Goal: Task Accomplishment & Management: Use online tool/utility

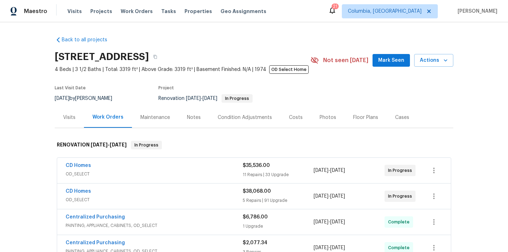
click at [149, 54] on h2 "86 Running Fox Rd, Columbia, SC 29223" at bounding box center [102, 56] width 94 height 7
copy h2 "29223"
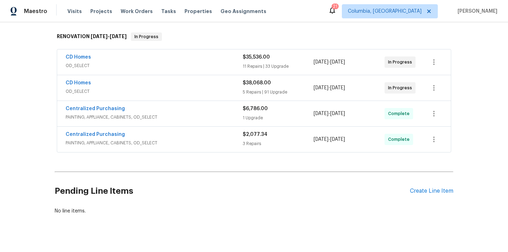
scroll to position [111, 0]
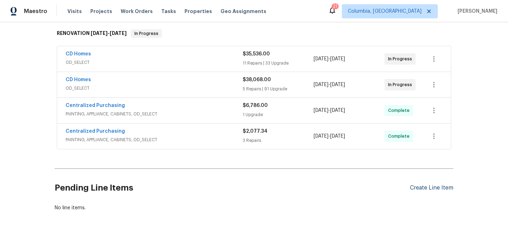
click at [430, 186] on div "Create Line Item" at bounding box center [431, 187] width 43 height 7
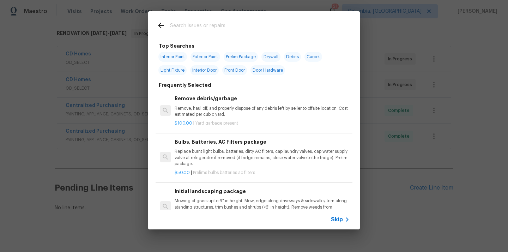
click at [226, 21] on input "text" at bounding box center [244, 26] width 149 height 11
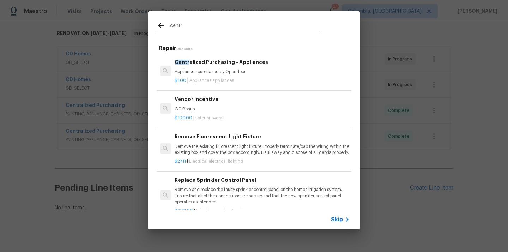
type input "centr"
click at [234, 73] on p "Appliances purchased by Opendoor" at bounding box center [262, 72] width 175 height 6
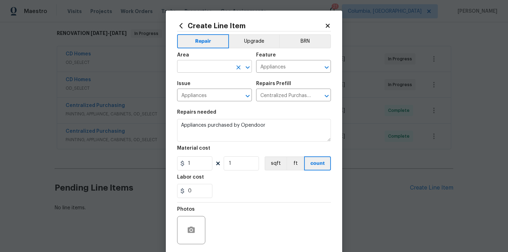
click at [213, 66] on input "text" at bounding box center [204, 67] width 55 height 11
click at [201, 78] on li "Kitchen" at bounding box center [214, 83] width 75 height 12
type input "Kitchen"
click at [201, 78] on span "Issue Appliances ​" at bounding box center [214, 91] width 75 height 29
drag, startPoint x: 194, startPoint y: 160, endPoint x: 172, endPoint y: 160, distance: 21.2
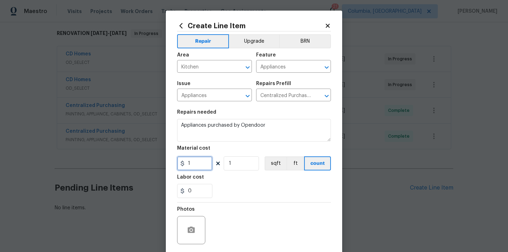
click at [172, 160] on div "Create Line Item Repair Upgrade BRN Area Kitchen ​ Feature Appliances ​ Issue A…" at bounding box center [254, 152] width 176 height 282
paste input "3271.96"
type input "3271.96"
click at [240, 194] on div "0" at bounding box center [254, 191] width 154 height 14
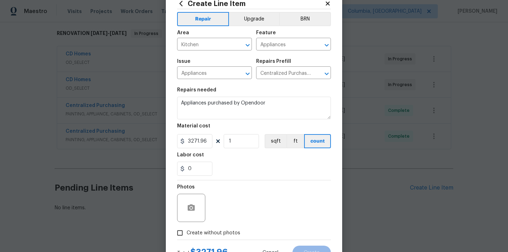
scroll to position [52, 0]
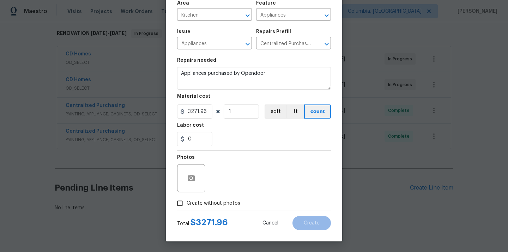
click at [215, 198] on label "Create without photos" at bounding box center [206, 202] width 67 height 13
click at [186, 198] on input "Create without photos" at bounding box center [179, 202] width 13 height 13
checkbox input "true"
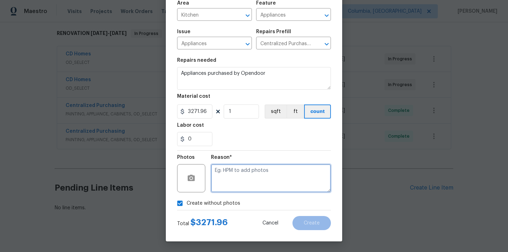
click at [226, 189] on textarea at bounding box center [271, 178] width 120 height 28
type textarea "N/A"
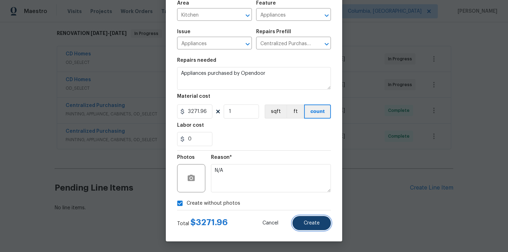
click at [314, 227] on button "Create" at bounding box center [311, 223] width 38 height 14
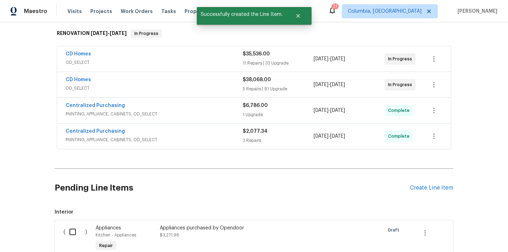
click at [191, 117] on div "Centralized Purchasing PAINTING, APPLIANCE, CABINETS, OD_SELECT" at bounding box center [154, 110] width 177 height 17
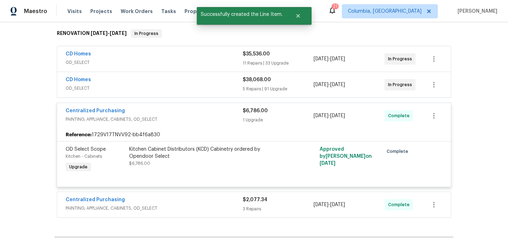
click at [192, 114] on div "Centralized Purchasing" at bounding box center [154, 111] width 177 height 8
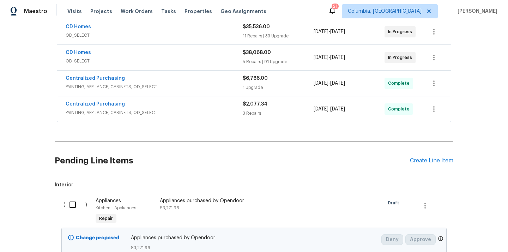
scroll to position [200, 0]
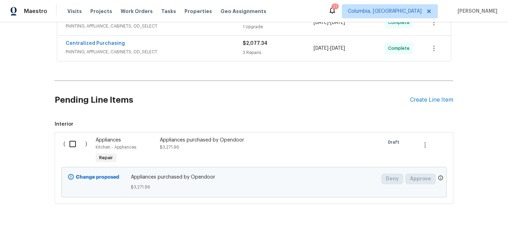
click at [79, 144] on input "checkbox" at bounding box center [75, 143] width 20 height 15
checkbox input "true"
click at [459, 235] on span "Create Work Order" at bounding box center [467, 234] width 47 height 9
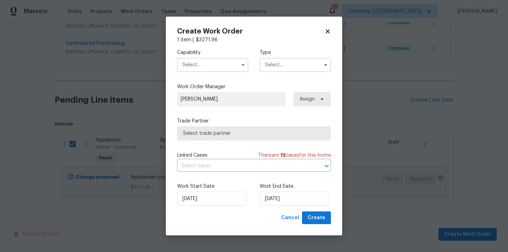
click at [228, 65] on input "text" at bounding box center [212, 65] width 71 height 14
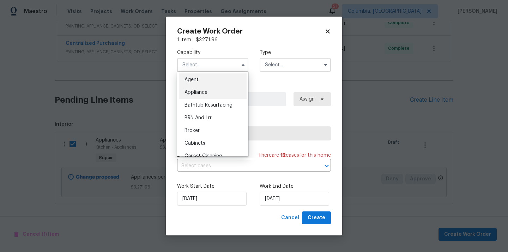
click at [221, 92] on div "Appliance" at bounding box center [213, 92] width 68 height 13
type input "Appliance"
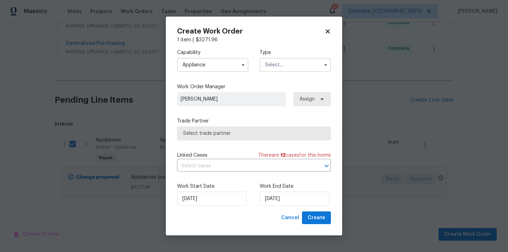
click at [281, 67] on input "text" at bounding box center [294, 65] width 71 height 14
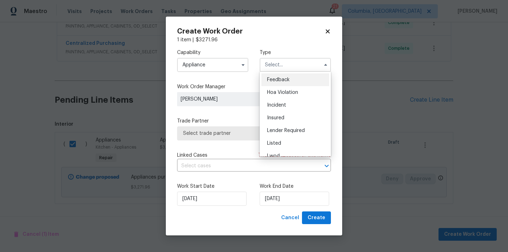
scroll to position [84, 0]
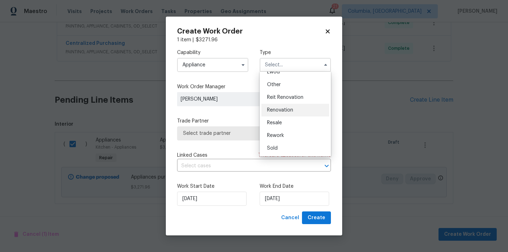
click at [283, 112] on div "Renovation" at bounding box center [295, 110] width 68 height 13
type input "Renovation"
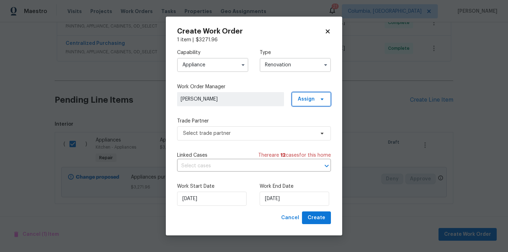
click at [317, 95] on span "Assign" at bounding box center [311, 99] width 39 height 14
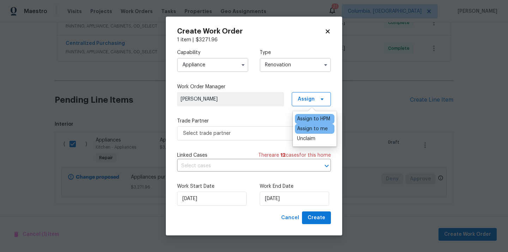
click at [315, 130] on div "Assign to me" at bounding box center [312, 128] width 31 height 7
click at [249, 126] on span "Select trade partner" at bounding box center [254, 133] width 154 height 14
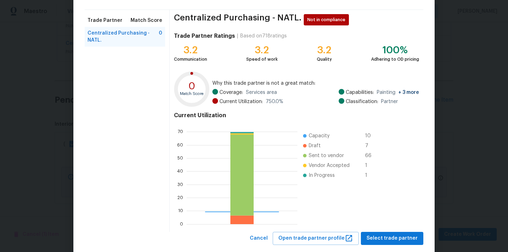
scroll to position [59, 0]
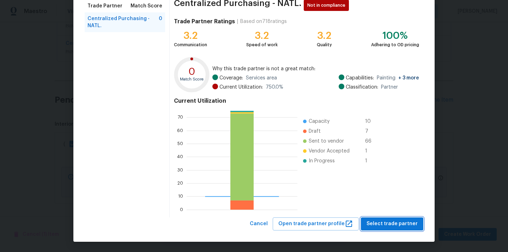
click at [397, 224] on span "Select trade partner" at bounding box center [391, 223] width 51 height 9
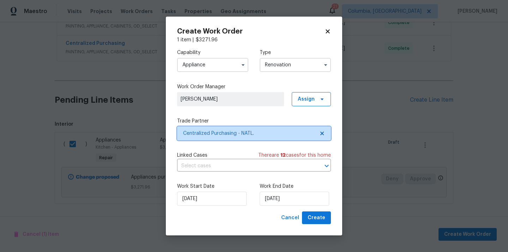
scroll to position [0, 0]
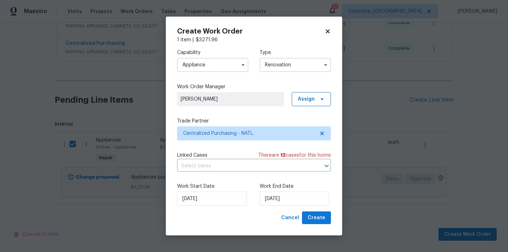
click at [316, 211] on div "Work Start Date 10/15/2025 Work End Date 10/15/2025" at bounding box center [254, 194] width 154 height 34
click at [316, 220] on span "Create" at bounding box center [316, 217] width 18 height 9
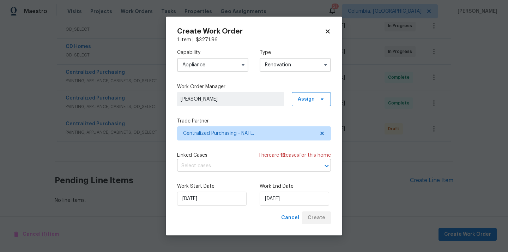
scroll to position [145, 0]
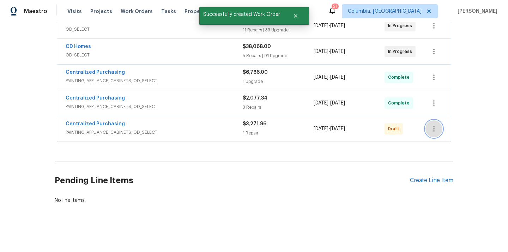
click at [440, 124] on button "button" at bounding box center [433, 128] width 17 height 17
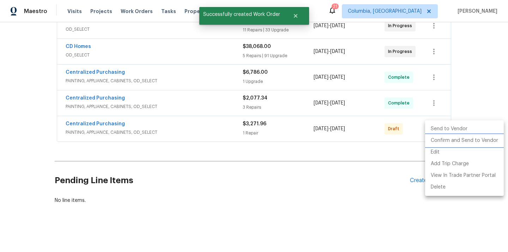
click at [433, 142] on li "Confirm and Send to Vendor" at bounding box center [464, 141] width 79 height 12
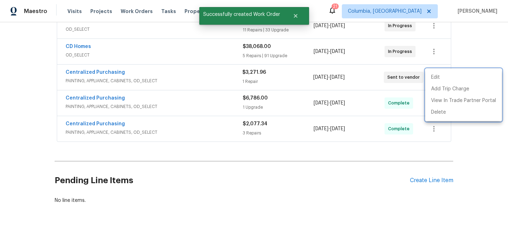
click at [91, 75] on div at bounding box center [254, 126] width 508 height 252
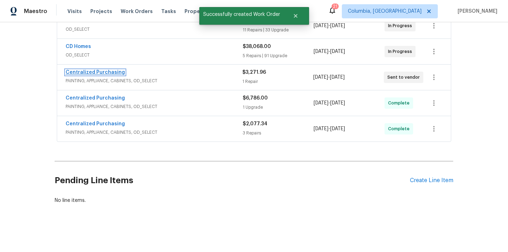
click at [90, 72] on link "Centralized Purchasing" at bounding box center [95, 72] width 59 height 5
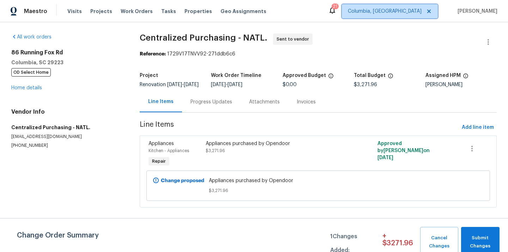
click at [391, 17] on span "Columbia, [GEOGRAPHIC_DATA]" at bounding box center [390, 11] width 96 height 14
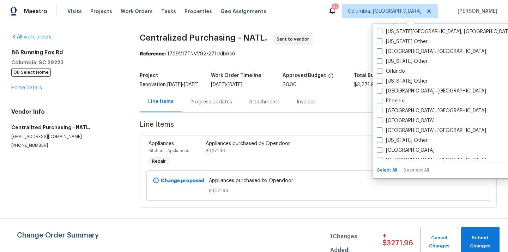
scroll to position [790, 0]
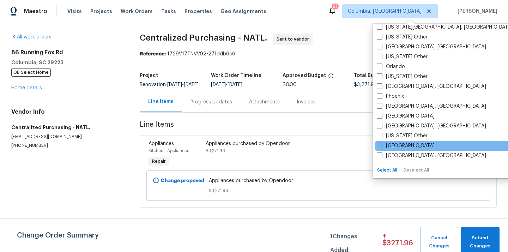
click at [392, 147] on label "[GEOGRAPHIC_DATA]" at bounding box center [406, 145] width 58 height 7
click at [381, 147] on input "[GEOGRAPHIC_DATA]" at bounding box center [379, 144] width 5 height 5
checkbox input "true"
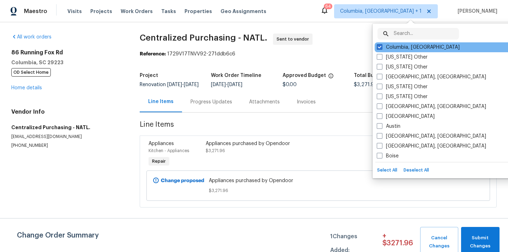
click at [391, 51] on div "Columbia, [GEOGRAPHIC_DATA]" at bounding box center [445, 47] width 142 height 10
click at [391, 47] on label "Columbia, [GEOGRAPHIC_DATA]" at bounding box center [418, 47] width 83 height 7
click at [381, 47] on input "Columbia, [GEOGRAPHIC_DATA]" at bounding box center [379, 46] width 5 height 5
checkbox input "false"
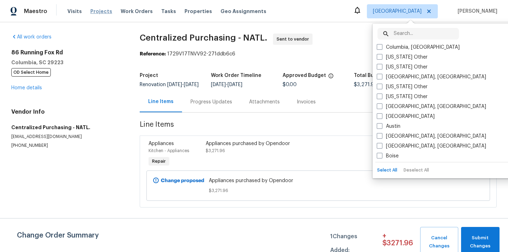
click at [98, 12] on span "Projects" at bounding box center [101, 11] width 22 height 7
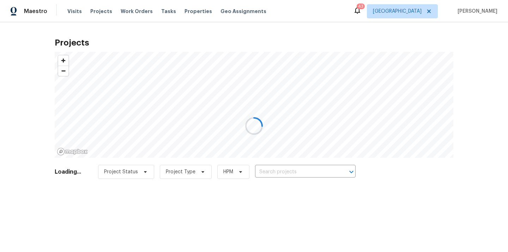
click at [294, 178] on div at bounding box center [254, 126] width 508 height 252
click at [299, 169] on div at bounding box center [254, 126] width 508 height 252
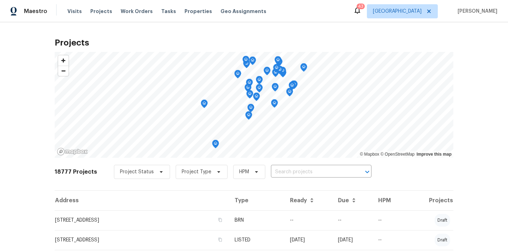
click at [294, 171] on input "text" at bounding box center [311, 171] width 81 height 11
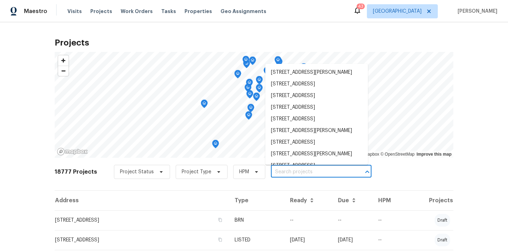
paste input "3901 Hartwell Rd, Fayetteville, NC 28304"
type input "3901 Hartwell Rd, Fayetteville, NC 28304"
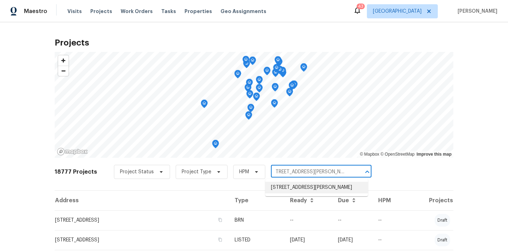
click at [288, 190] on li "3901 Hartwell Rd, Fayetteville, NC 28304" at bounding box center [316, 188] width 103 height 12
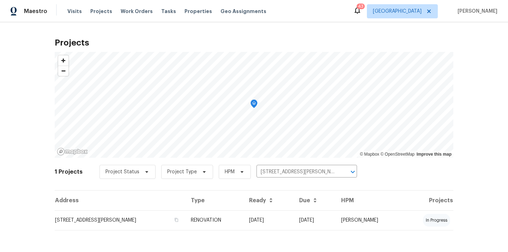
click at [164, 220] on td "3901 Hartwell Rd, Fayetteville, NC 28304" at bounding box center [120, 220] width 130 height 20
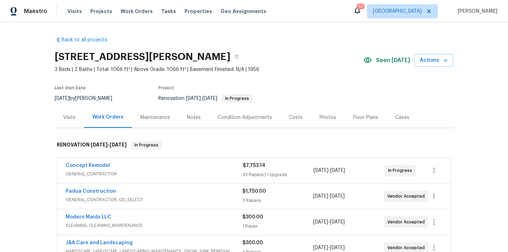
click at [225, 57] on h2 "3901 Hartwell Rd, Fayetteville, NC 28304" at bounding box center [143, 56] width 176 height 7
copy h2 "28304"
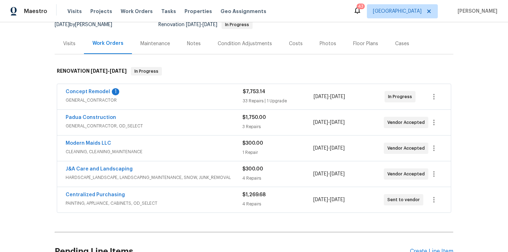
scroll to position [69, 0]
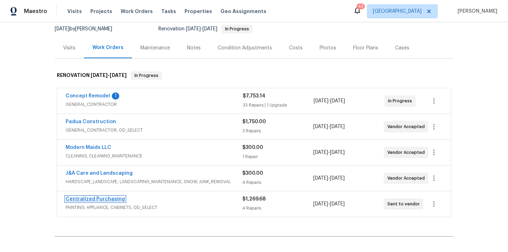
click at [108, 199] on link "Centralized Purchasing" at bounding box center [95, 198] width 59 height 5
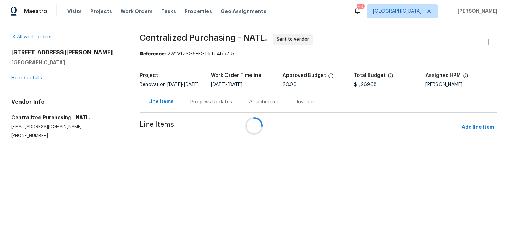
click at [472, 133] on div at bounding box center [254, 126] width 508 height 252
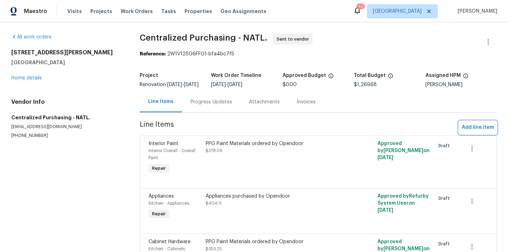
click at [472, 132] on span "Add line item" at bounding box center [477, 127] width 32 height 9
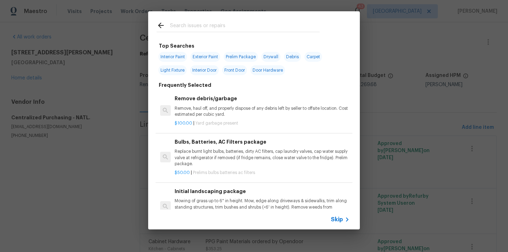
click at [294, 21] on div at bounding box center [238, 25] width 180 height 28
click at [281, 26] on input "text" at bounding box center [244, 26] width 149 height 11
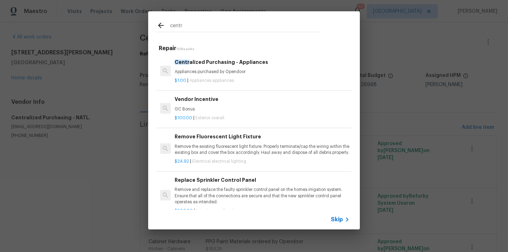
type input "centr"
click at [260, 70] on p "Appliances purchased by Opendoor" at bounding box center [262, 72] width 175 height 6
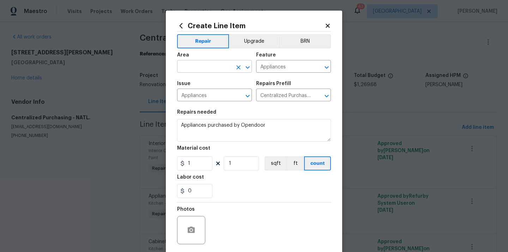
click at [200, 67] on input "text" at bounding box center [204, 67] width 55 height 11
click at [204, 87] on li "Kitchen" at bounding box center [214, 83] width 75 height 12
type input "Kitchen"
drag, startPoint x: 198, startPoint y: 165, endPoint x: 175, endPoint y: 164, distance: 23.0
click at [177, 164] on div "Create Line Item Repair Upgrade BRN Area Kitchen ​ Feature Appliances ​ Issue A…" at bounding box center [254, 152] width 176 height 282
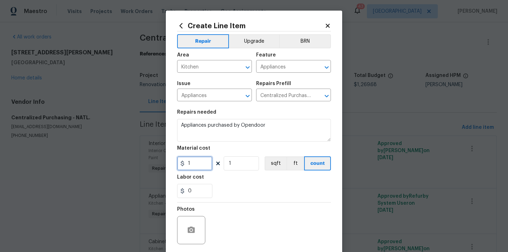
paste input "611.88"
type input "611.88"
click at [235, 177] on div "Labor cost" at bounding box center [254, 179] width 154 height 9
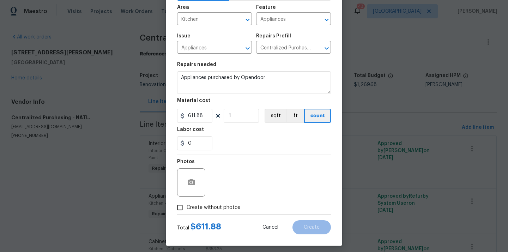
scroll to position [52, 0]
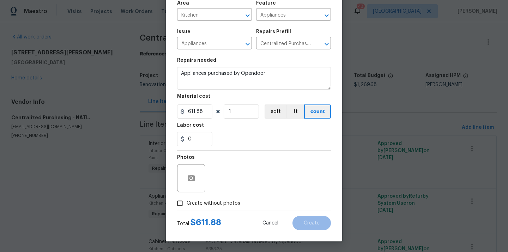
click at [228, 200] on span "Create without photos" at bounding box center [213, 203] width 54 height 7
click at [186, 200] on input "Create without photos" at bounding box center [179, 202] width 13 height 13
checkbox input "true"
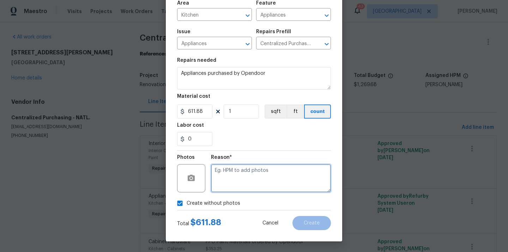
click at [240, 181] on textarea at bounding box center [271, 178] width 120 height 28
type textarea "N/A"
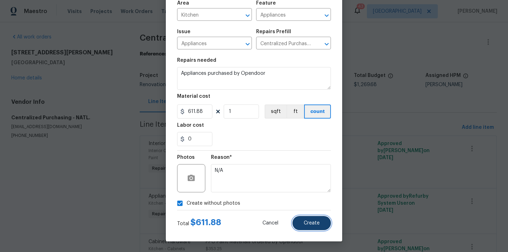
click at [326, 225] on button "Create" at bounding box center [311, 223] width 38 height 14
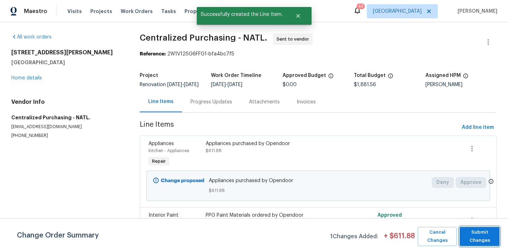
click at [480, 237] on span "Submit Changes" at bounding box center [479, 236] width 33 height 16
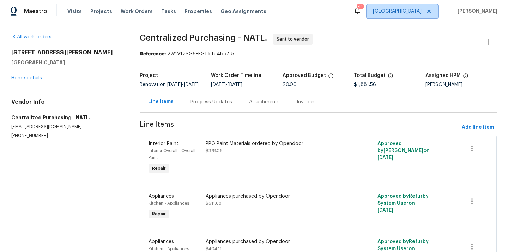
click at [403, 5] on span "[GEOGRAPHIC_DATA]" at bounding box center [402, 11] width 71 height 14
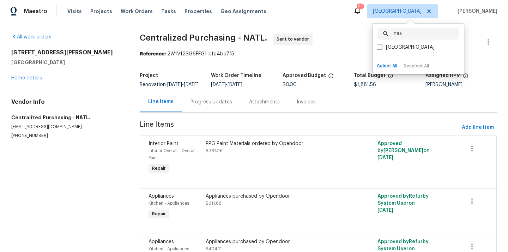
type input "nas"
click at [394, 53] on div "nas ​ Nashville" at bounding box center [417, 39] width 91 height 31
click at [394, 51] on div "[GEOGRAPHIC_DATA]" at bounding box center [417, 47] width 87 height 10
click at [396, 45] on label "[GEOGRAPHIC_DATA]" at bounding box center [406, 47] width 58 height 7
click at [381, 45] on input "[GEOGRAPHIC_DATA]" at bounding box center [379, 46] width 5 height 5
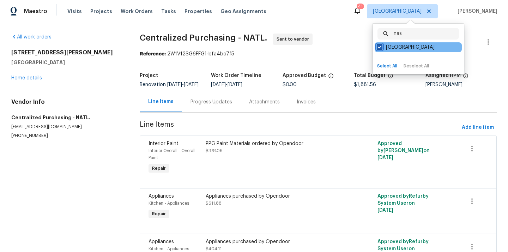
checkbox input "true"
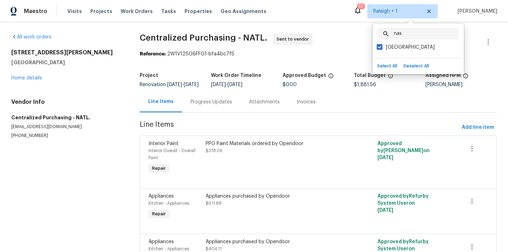
click at [405, 35] on input "nas" at bounding box center [425, 34] width 65 height 12
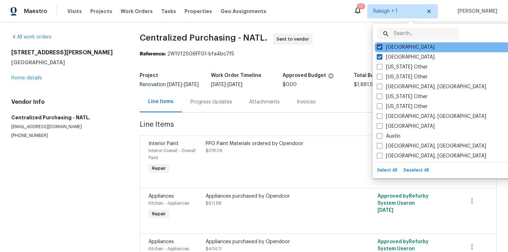
click at [397, 49] on label "[GEOGRAPHIC_DATA]" at bounding box center [406, 47] width 58 height 7
click at [381, 48] on input "[GEOGRAPHIC_DATA]" at bounding box center [379, 46] width 5 height 5
checkbox input "false"
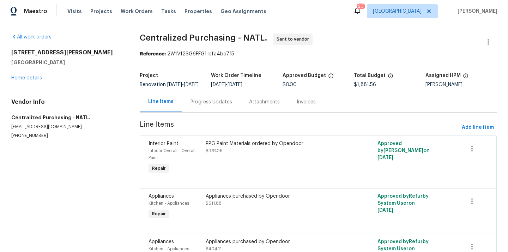
click at [96, 7] on div "Visits Projects Work Orders Tasks Properties Geo Assignments" at bounding box center [170, 11] width 207 height 14
click at [96, 12] on span "Projects" at bounding box center [101, 11] width 22 height 7
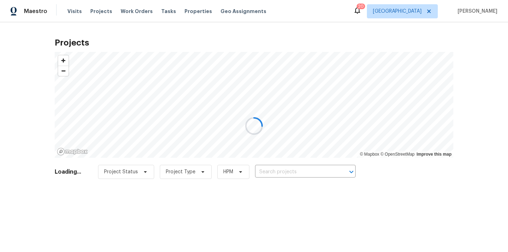
click at [323, 169] on div at bounding box center [254, 126] width 508 height 252
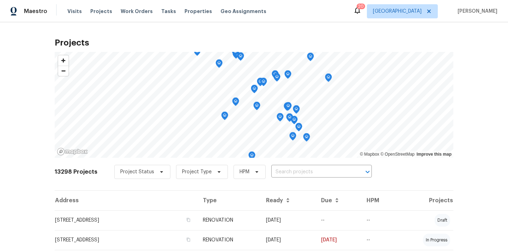
click at [323, 169] on input "text" at bounding box center [311, 171] width 81 height 11
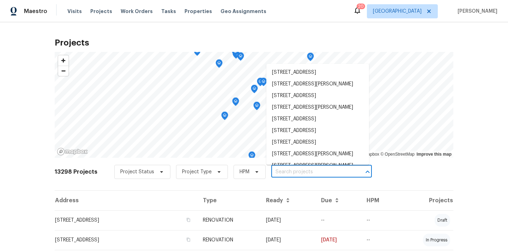
paste input "152 Whitehall Dr, Clarksville, TN 37042"
type input "152 Whitehall Dr, Clarksville, TN 37042"
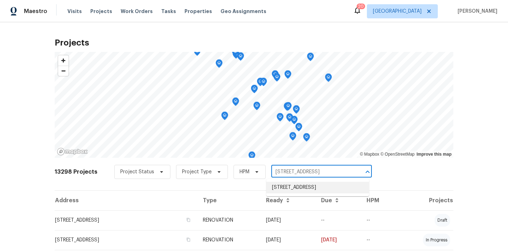
click at [319, 184] on li "152 Whitehall Dr, Clarksville, TN 37042" at bounding box center [317, 188] width 103 height 12
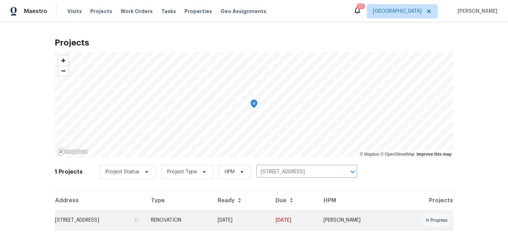
click at [212, 219] on td "RENOVATION" at bounding box center [178, 220] width 67 height 20
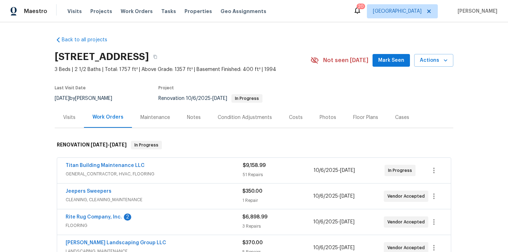
click at [149, 60] on h2 "152 Whitehall Dr, Clarksville, TN 37042" at bounding box center [102, 56] width 94 height 7
copy h2 "37042"
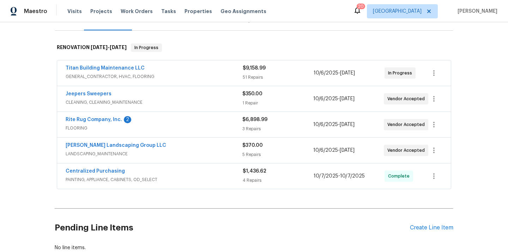
scroll to position [98, 0]
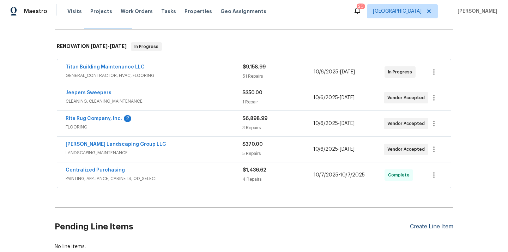
click at [420, 227] on div "Create Line Item" at bounding box center [431, 226] width 43 height 7
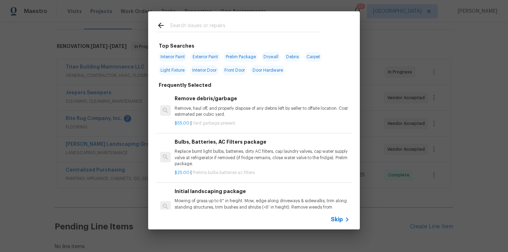
click at [234, 27] on input "text" at bounding box center [244, 26] width 149 height 11
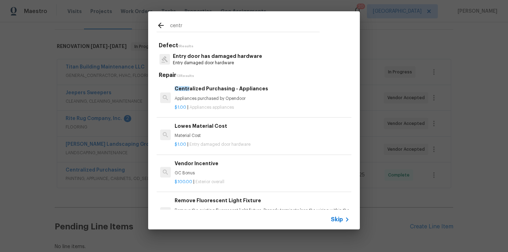
type input "centr"
click at [239, 106] on p "$1.00 | Appliances appliances" at bounding box center [262, 107] width 175 height 6
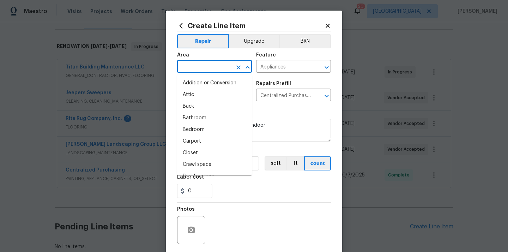
click at [216, 65] on input "text" at bounding box center [204, 67] width 55 height 11
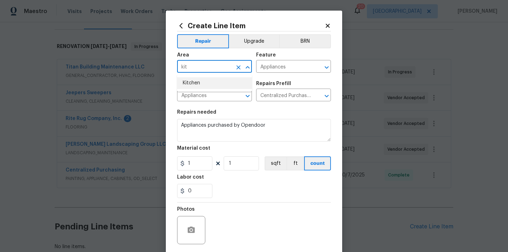
click at [202, 83] on li "Kitchen" at bounding box center [214, 83] width 75 height 12
type input "Kitchen"
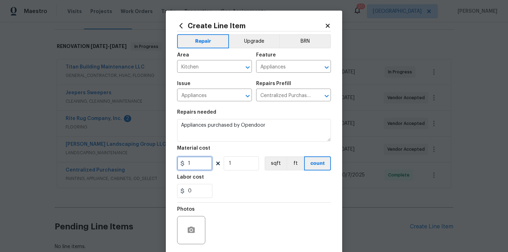
drag, startPoint x: 196, startPoint y: 157, endPoint x: 170, endPoint y: 159, distance: 26.5
click at [170, 159] on div "Create Line Item Repair Upgrade BRN Area Kitchen ​ Feature Appliances ​ Issue A…" at bounding box center [254, 152] width 176 height 282
paste input "452.09"
type input "452.09"
click at [232, 197] on div "0" at bounding box center [254, 191] width 154 height 14
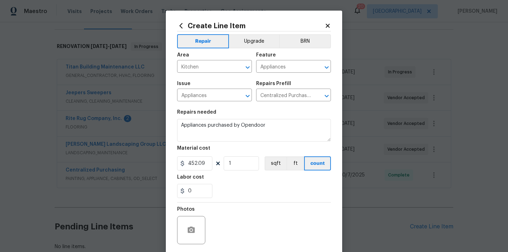
scroll to position [39, 0]
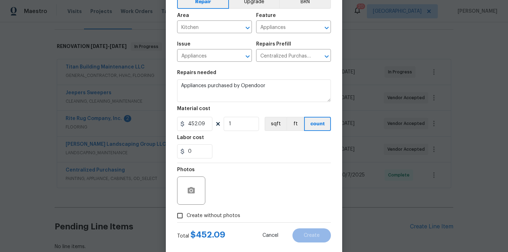
click at [223, 214] on span "Create without photos" at bounding box center [213, 215] width 54 height 7
click at [186, 214] on input "Create without photos" at bounding box center [179, 215] width 13 height 13
checkbox input "true"
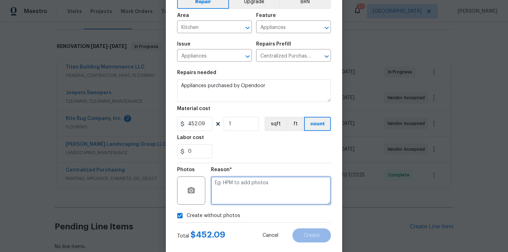
click at [247, 183] on textarea at bounding box center [271, 190] width 120 height 28
type textarea "N/A"
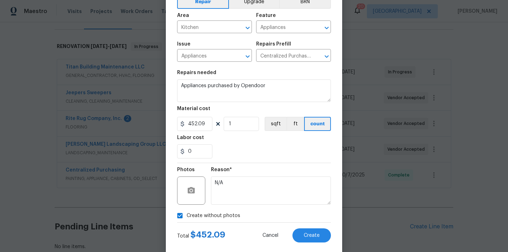
click at [306, 227] on div "Total $ 452.09 Cancel Create" at bounding box center [254, 232] width 154 height 20
click at [306, 229] on button "Create" at bounding box center [311, 235] width 38 height 14
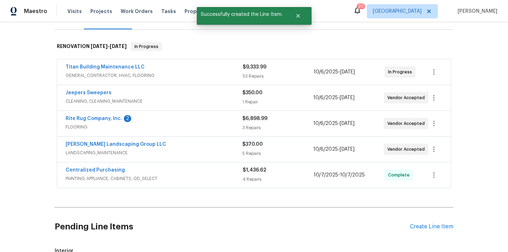
scroll to position [225, 0]
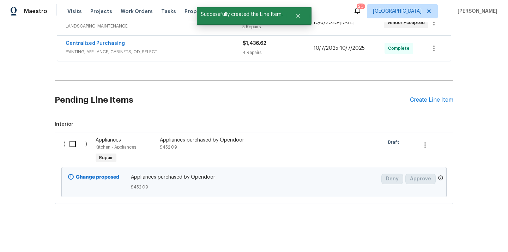
click at [71, 143] on input "checkbox" at bounding box center [75, 143] width 20 height 15
checkbox input "true"
click at [453, 238] on span "Create Work Order" at bounding box center [467, 234] width 47 height 9
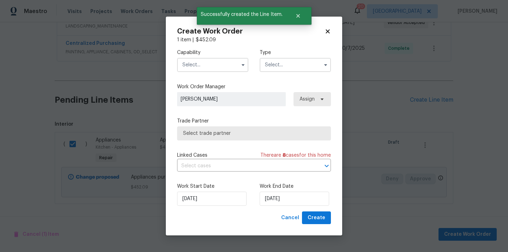
click at [239, 73] on div "Capability Type" at bounding box center [254, 60] width 154 height 34
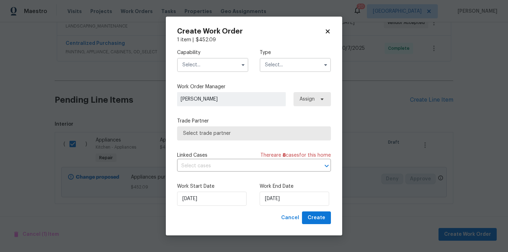
click at [234, 66] on input "text" at bounding box center [212, 65] width 71 height 14
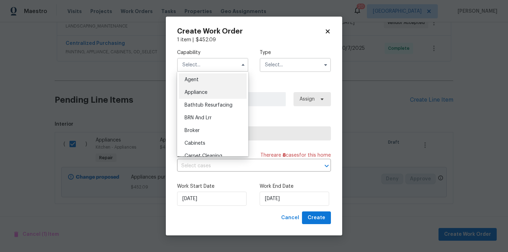
click at [222, 91] on div "Appliance" at bounding box center [213, 92] width 68 height 13
type input "Appliance"
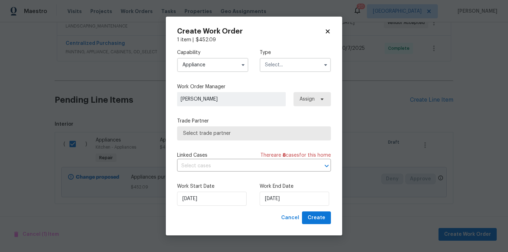
click at [297, 63] on input "text" at bounding box center [294, 65] width 71 height 14
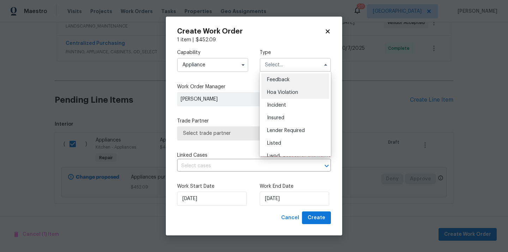
scroll to position [84, 0]
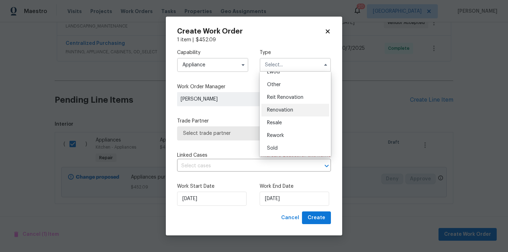
click at [291, 110] on span "Renovation" at bounding box center [280, 110] width 26 height 5
type input "Renovation"
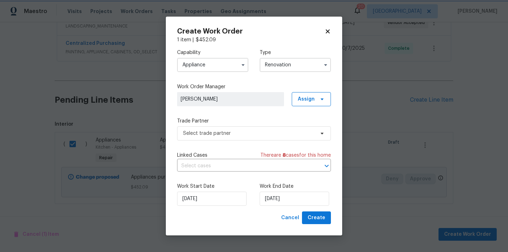
scroll to position [0, 0]
click at [311, 97] on span "Assign" at bounding box center [306, 99] width 17 height 7
click at [307, 131] on div "Assign to me" at bounding box center [312, 128] width 31 height 7
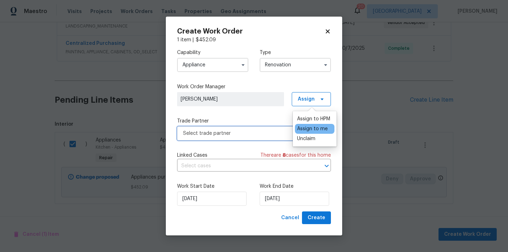
click at [249, 133] on span "Select trade partner" at bounding box center [248, 133] width 131 height 7
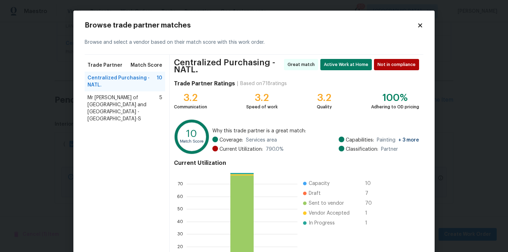
scroll to position [62, 0]
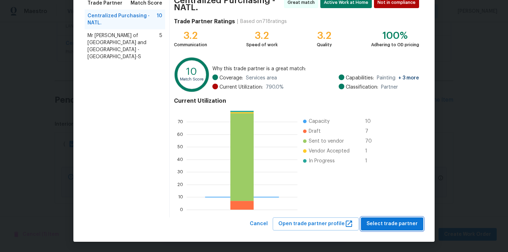
click at [398, 224] on span "Select trade partner" at bounding box center [391, 223] width 51 height 9
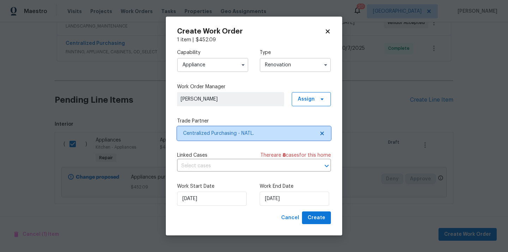
scroll to position [0, 0]
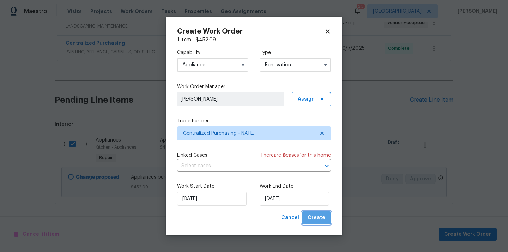
click at [323, 216] on span "Create" at bounding box center [316, 217] width 18 height 9
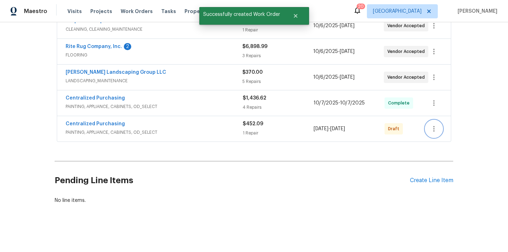
click at [434, 131] on icon "button" at bounding box center [433, 129] width 1 height 6
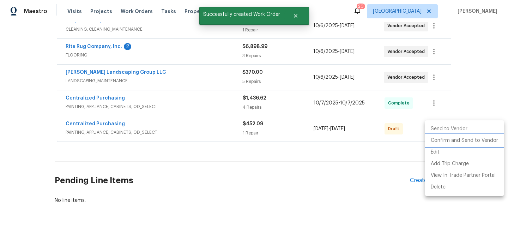
click at [435, 141] on li "Confirm and Send to Vendor" at bounding box center [464, 141] width 79 height 12
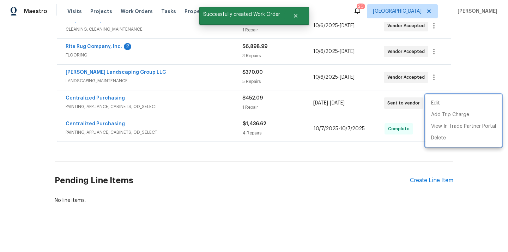
click at [109, 103] on div at bounding box center [254, 126] width 508 height 252
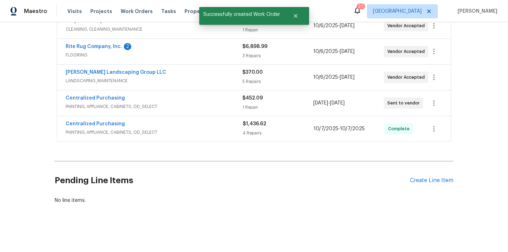
click at [103, 95] on span "Centralized Purchasing" at bounding box center [95, 97] width 59 height 7
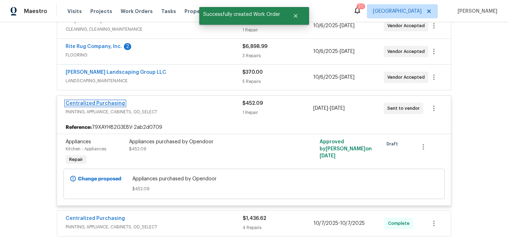
click at [100, 101] on link "Centralized Purchasing" at bounding box center [95, 103] width 59 height 5
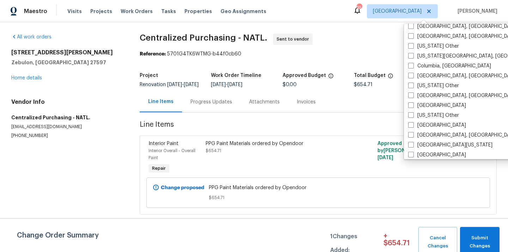
scroll to position [212, 0]
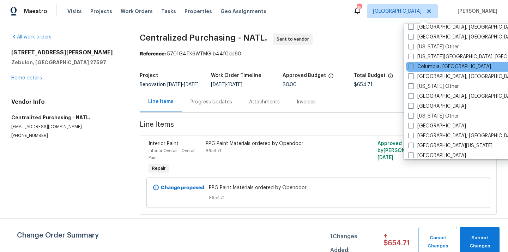
click at [418, 62] on div "Columbia, [GEOGRAPHIC_DATA]" at bounding box center [477, 67] width 142 height 10
click at [416, 64] on label "Columbia, [GEOGRAPHIC_DATA]" at bounding box center [449, 66] width 83 height 7
click at [412, 64] on input "Columbia, [GEOGRAPHIC_DATA]" at bounding box center [410, 65] width 5 height 5
checkbox input "true"
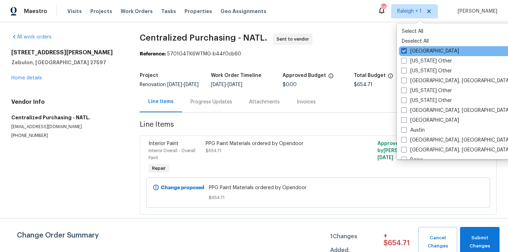
click at [414, 46] on div "[GEOGRAPHIC_DATA]" at bounding box center [470, 51] width 142 height 10
click at [411, 48] on label "[GEOGRAPHIC_DATA]" at bounding box center [430, 51] width 58 height 7
click at [405, 48] on input "[GEOGRAPHIC_DATA]" at bounding box center [403, 50] width 5 height 5
checkbox input "false"
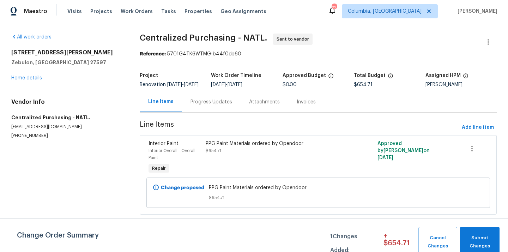
click at [108, 13] on div "Visits Projects Work Orders Tasks Properties Geo Assignments" at bounding box center [170, 11] width 207 height 14
click at [104, 13] on span "Projects" at bounding box center [101, 11] width 22 height 7
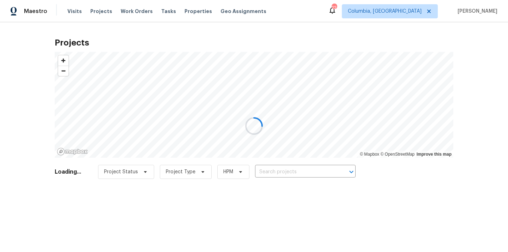
click at [319, 171] on div at bounding box center [254, 126] width 508 height 252
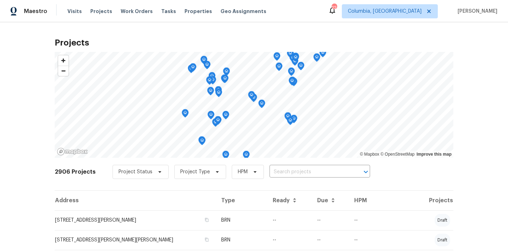
click at [319, 171] on input "text" at bounding box center [309, 171] width 81 height 11
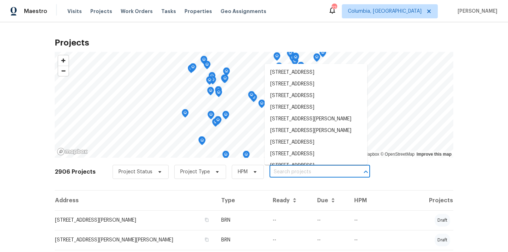
paste input "[STREET_ADDRESS]"
type input "[STREET_ADDRESS]"
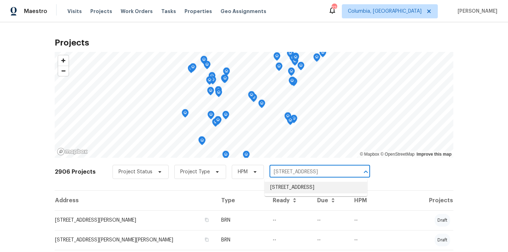
click at [312, 187] on li "[STREET_ADDRESS]" at bounding box center [315, 188] width 103 height 12
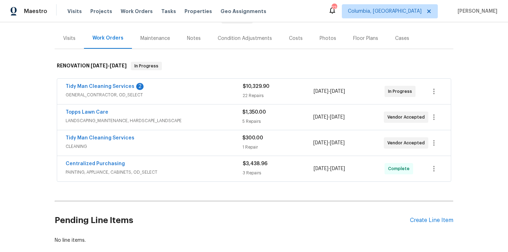
scroll to position [79, 0]
drag, startPoint x: 63, startPoint y: 86, endPoint x: 130, endPoint y: 89, distance: 67.0
click at [130, 89] on div "Tidy Man Cleaning Services 2 GENERAL_CONTRACTOR, OD_SELECT $10,329.90 22 Repair…" at bounding box center [253, 90] width 393 height 25
copy link "Tidy Man Cleaning Services"
click at [417, 223] on div "Create Line Item" at bounding box center [431, 219] width 43 height 7
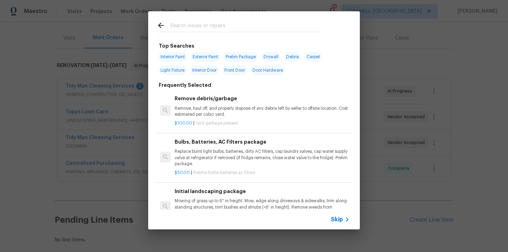
click at [269, 27] on input "text" at bounding box center [244, 26] width 149 height 11
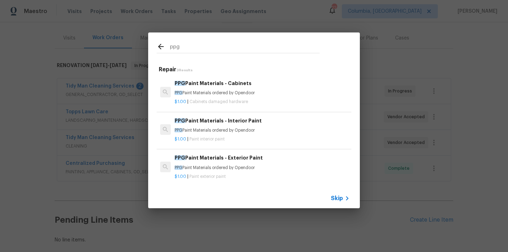
type input "ppg"
click at [245, 128] on p "PPG Paint Materials ordered by Opendoor" at bounding box center [262, 130] width 175 height 6
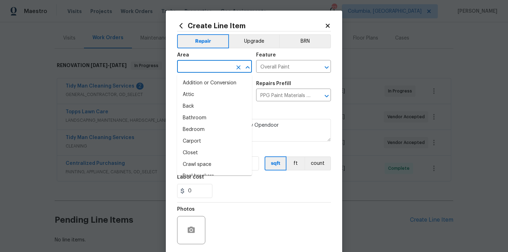
click at [201, 66] on input "text" at bounding box center [204, 67] width 55 height 11
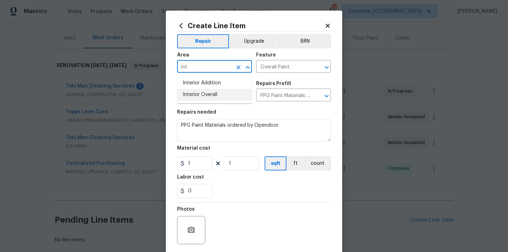
click at [203, 92] on li "Interior Overall" at bounding box center [214, 95] width 75 height 12
type input "Interior Overall"
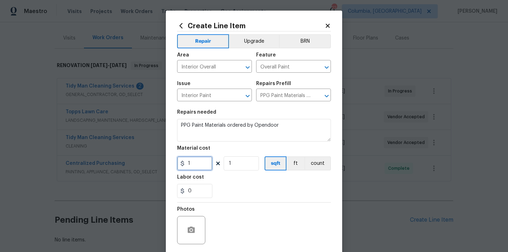
paste input "389.2"
drag, startPoint x: 195, startPoint y: 166, endPoint x: 176, endPoint y: 165, distance: 19.1
click at [175, 166] on div "Create Line Item Repair Upgrade BRN Area Interior Overall ​ Feature Overall Pai…" at bounding box center [254, 152] width 176 height 282
type input "389.21"
click at [228, 178] on div "Labor cost" at bounding box center [254, 179] width 154 height 9
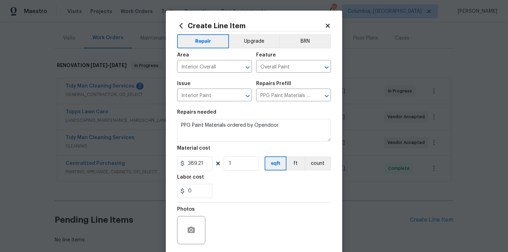
scroll to position [52, 0]
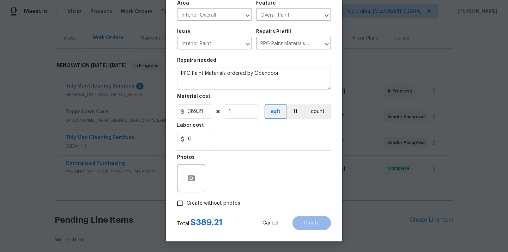
click at [216, 203] on span "Create without photos" at bounding box center [213, 203] width 54 height 7
click at [186, 203] on input "Create without photos" at bounding box center [179, 202] width 13 height 13
checkbox input "true"
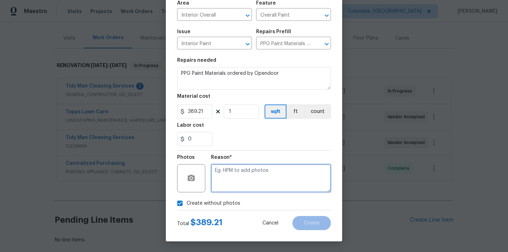
click at [232, 183] on textarea at bounding box center [271, 178] width 120 height 28
type textarea "N/A"
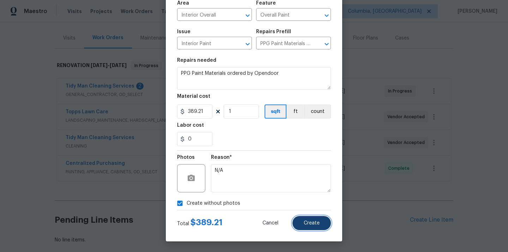
click at [305, 220] on span "Create" at bounding box center [312, 222] width 16 height 5
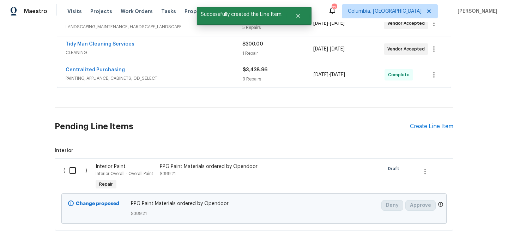
scroll to position [199, 0]
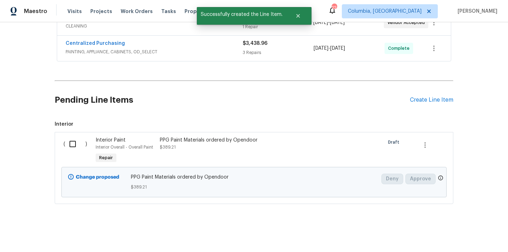
click at [73, 147] on input "checkbox" at bounding box center [75, 143] width 20 height 15
checkbox input "true"
click at [447, 231] on span "Create Work Order" at bounding box center [467, 234] width 47 height 9
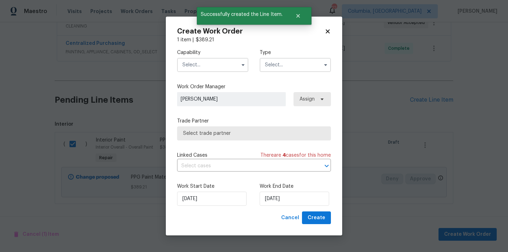
click at [208, 64] on input "text" at bounding box center [212, 65] width 71 height 14
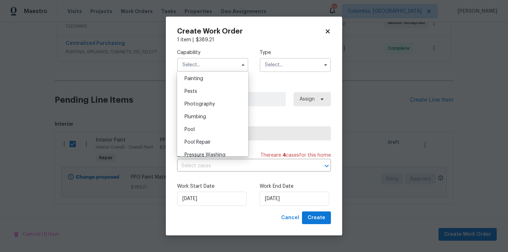
scroll to position [595, 0]
click at [213, 77] on div "Painting" at bounding box center [213, 76] width 68 height 13
type input "Painting"
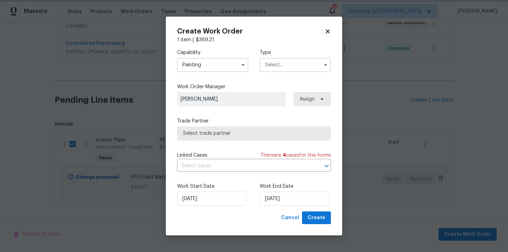
scroll to position [580, 0]
click at [285, 71] on input "text" at bounding box center [294, 65] width 71 height 14
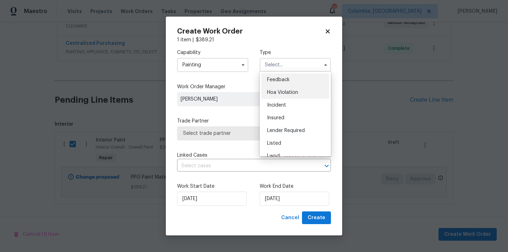
scroll to position [84, 0]
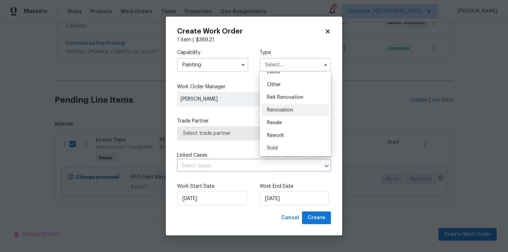
click at [292, 109] on span "Renovation" at bounding box center [280, 110] width 26 height 5
type input "Renovation"
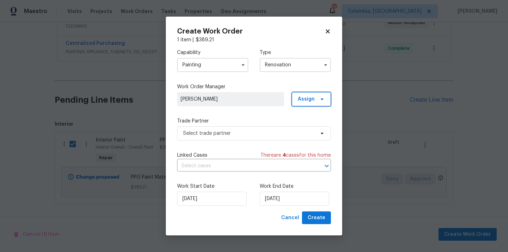
click at [306, 98] on span "Assign" at bounding box center [306, 99] width 17 height 7
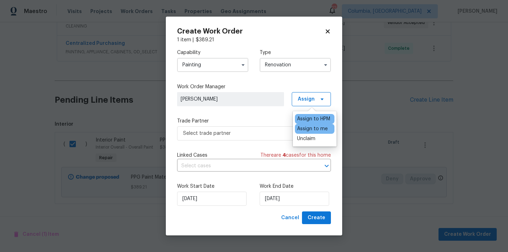
click at [316, 130] on div "Assign to me" at bounding box center [312, 128] width 31 height 7
click at [253, 126] on div "Select trade partner" at bounding box center [254, 133] width 154 height 14
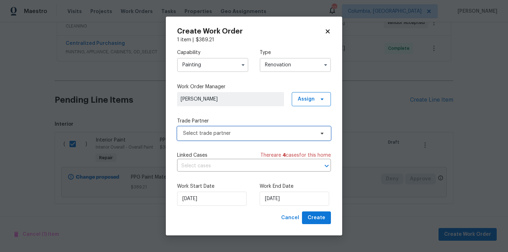
click at [246, 132] on span "Select trade partner" at bounding box center [248, 133] width 131 height 7
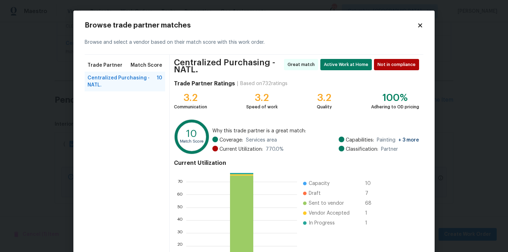
scroll to position [62, 0]
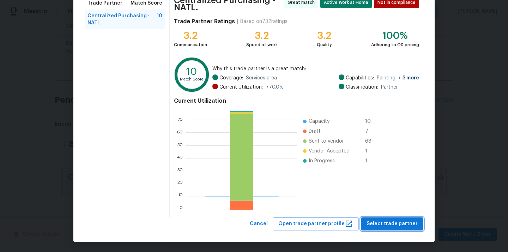
click at [391, 230] on button "Select trade partner" at bounding box center [392, 223] width 62 height 13
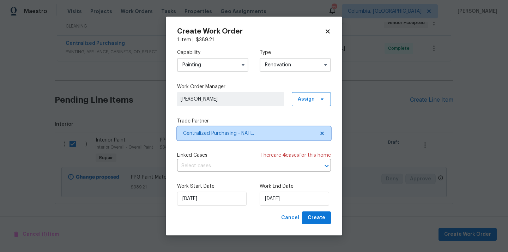
scroll to position [0, 0]
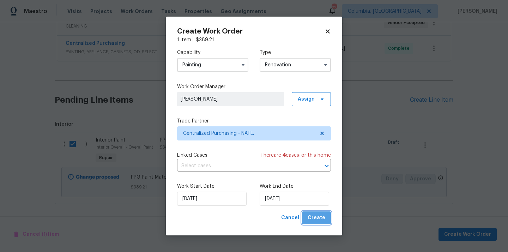
click at [319, 220] on span "Create" at bounding box center [316, 217] width 18 height 9
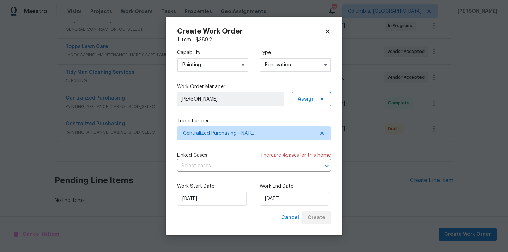
scroll to position [145, 0]
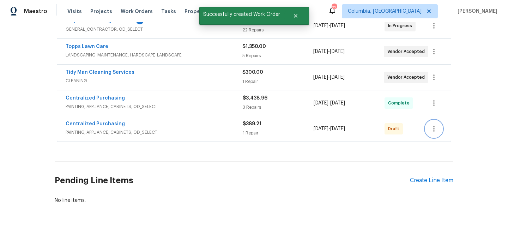
click at [434, 126] on icon "button" at bounding box center [433, 129] width 1 height 6
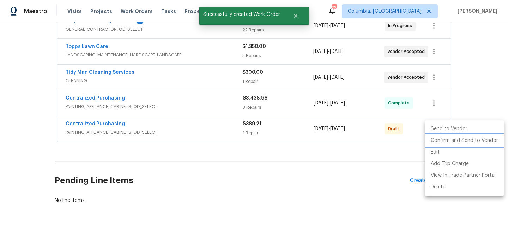
click at [436, 140] on li "Confirm and Send to Vendor" at bounding box center [464, 141] width 79 height 12
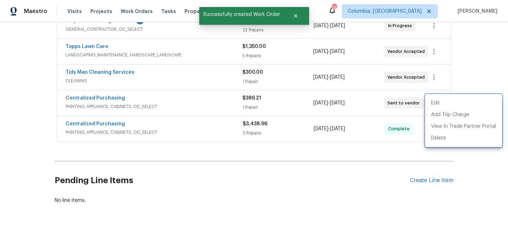
click at [124, 128] on div at bounding box center [254, 126] width 508 height 252
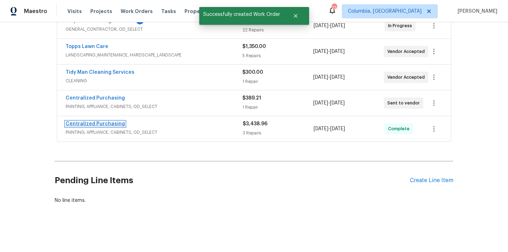
click at [110, 122] on link "Centralized Purchasing" at bounding box center [95, 123] width 59 height 5
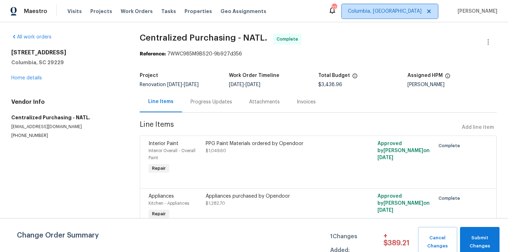
click at [438, 7] on span "Columbia, [GEOGRAPHIC_DATA]" at bounding box center [390, 11] width 96 height 14
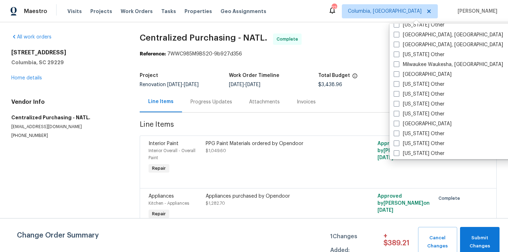
scroll to position [615, 0]
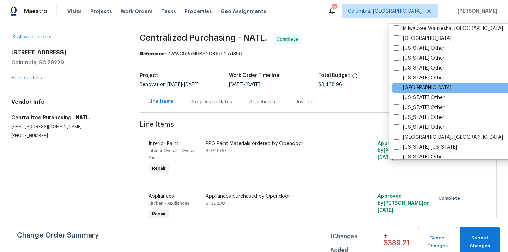
click at [427, 87] on div "[GEOGRAPHIC_DATA]" at bounding box center [462, 88] width 142 height 10
click at [418, 88] on label "[GEOGRAPHIC_DATA]" at bounding box center [422, 87] width 58 height 7
click at [398, 88] on input "[GEOGRAPHIC_DATA]" at bounding box center [395, 86] width 5 height 5
checkbox input "true"
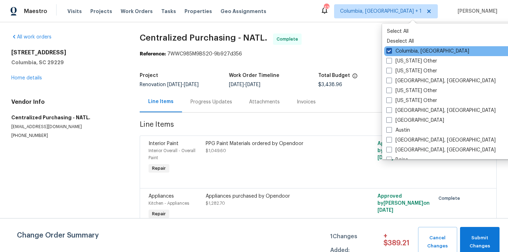
click at [404, 53] on label "Columbia, [GEOGRAPHIC_DATA]" at bounding box center [427, 51] width 83 height 7
click at [391, 52] on input "Columbia, [GEOGRAPHIC_DATA]" at bounding box center [388, 50] width 5 height 5
checkbox input "false"
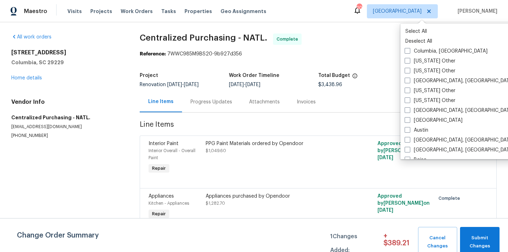
click at [106, 5] on div "Visits Projects Work Orders Tasks Properties Geo Assignments" at bounding box center [170, 11] width 207 height 14
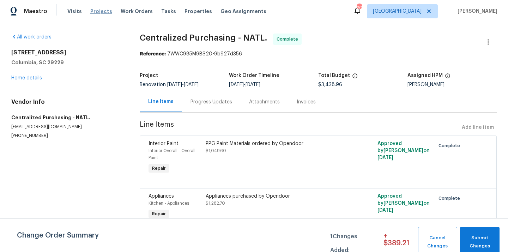
click at [97, 12] on span "Projects" at bounding box center [101, 11] width 22 height 7
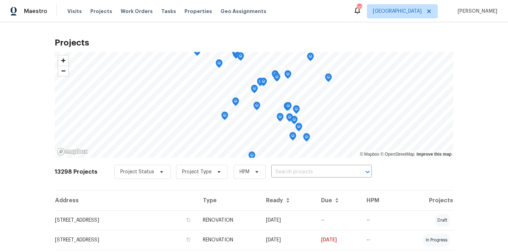
click at [313, 170] on input "text" at bounding box center [311, 171] width 81 height 11
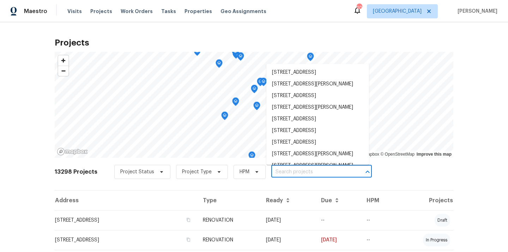
paste input "[STREET_ADDRESS]"
type input "[STREET_ADDRESS]"
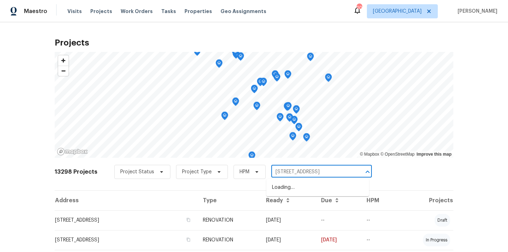
scroll to position [0, 10]
click at [310, 184] on li "[STREET_ADDRESS]" at bounding box center [317, 188] width 103 height 12
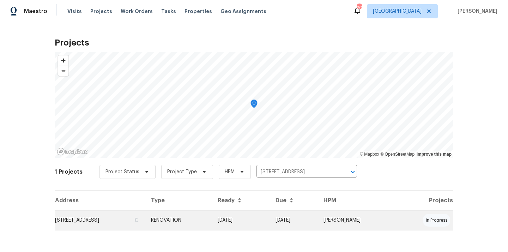
click at [145, 219] on td "[STREET_ADDRESS]" at bounding box center [100, 220] width 91 height 20
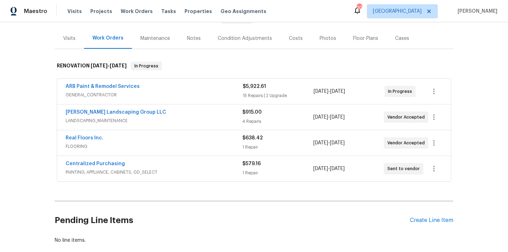
scroll to position [82, 0]
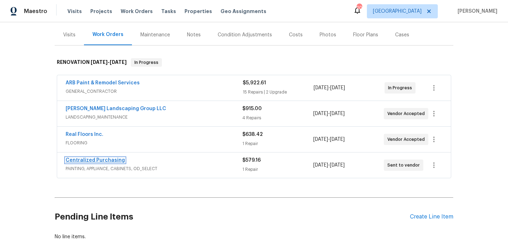
click at [100, 160] on link "Centralized Purchasing" at bounding box center [95, 160] width 59 height 5
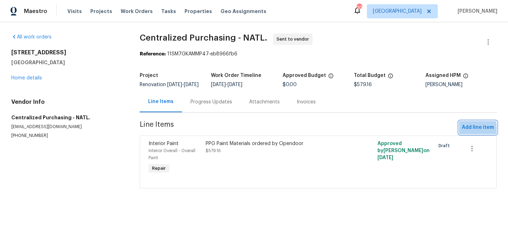
click at [473, 132] on span "Add line item" at bounding box center [477, 127] width 32 height 9
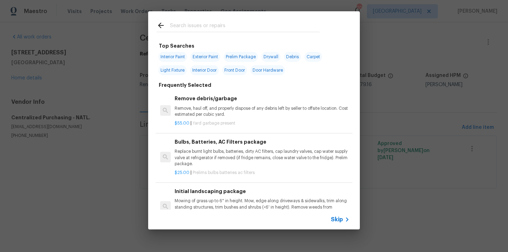
click at [266, 30] on input "text" at bounding box center [244, 26] width 149 height 11
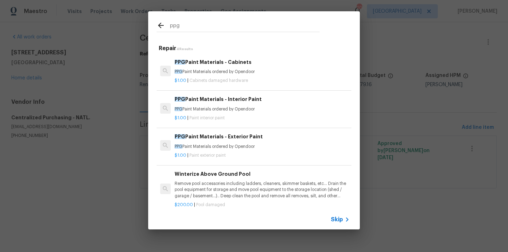
type input "ppg"
click at [230, 99] on h6 "PPG Paint Materials - Interior Paint" at bounding box center [262, 99] width 175 height 8
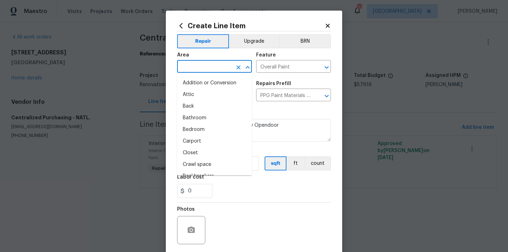
click at [212, 66] on input "text" at bounding box center [204, 67] width 55 height 11
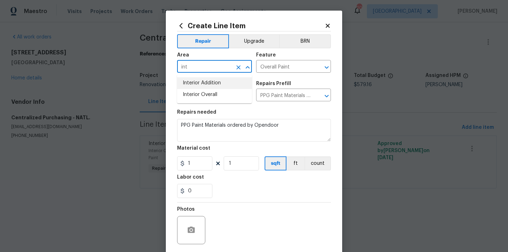
click at [204, 92] on li "Interior Overall" at bounding box center [214, 95] width 75 height 12
type input "Interior Overall"
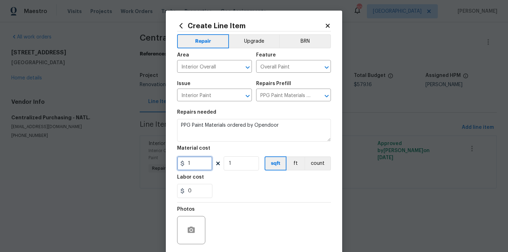
drag, startPoint x: 195, startPoint y: 161, endPoint x: 175, endPoint y: 160, distance: 20.8
click at [175, 161] on div "Create Line Item Repair Upgrade BRN Area Interior Overall ​ Feature Overall Pai…" at bounding box center [254, 152] width 176 height 282
type input "334.86"
click at [240, 192] on div "0" at bounding box center [254, 191] width 154 height 14
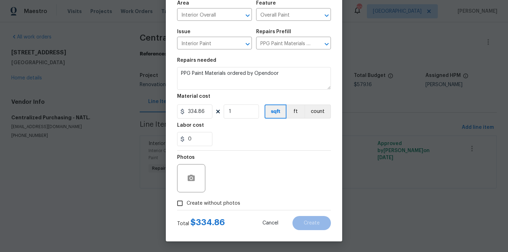
click at [226, 203] on span "Create without photos" at bounding box center [213, 203] width 54 height 7
click at [186, 203] on input "Create without photos" at bounding box center [179, 202] width 13 height 13
checkbox input "true"
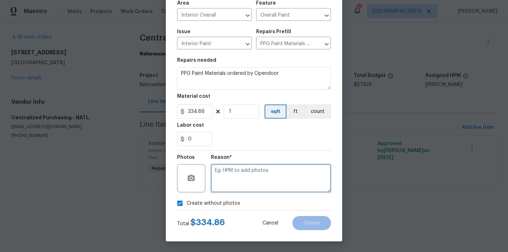
click at [236, 185] on textarea at bounding box center [271, 178] width 120 height 28
type textarea "N/A"
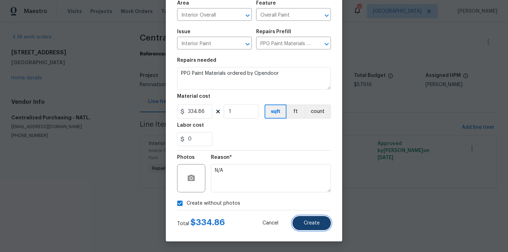
click at [318, 222] on span "Create" at bounding box center [312, 222] width 16 height 5
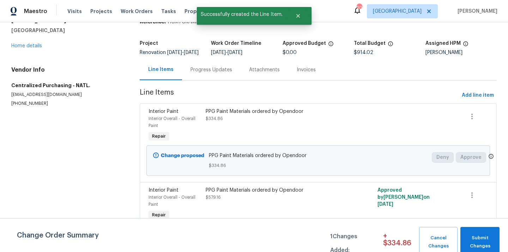
scroll to position [41, 0]
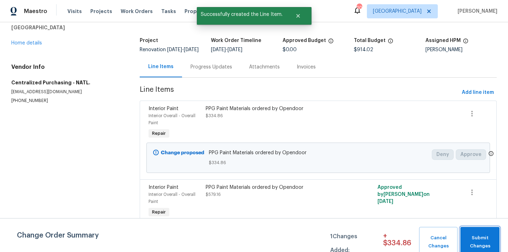
click at [485, 240] on span "Submit Changes" at bounding box center [480, 242] width 32 height 16
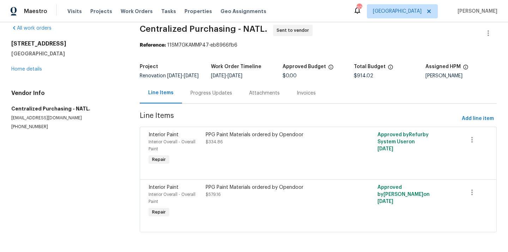
scroll to position [14, 0]
